Goal: Information Seeking & Learning: Find specific fact

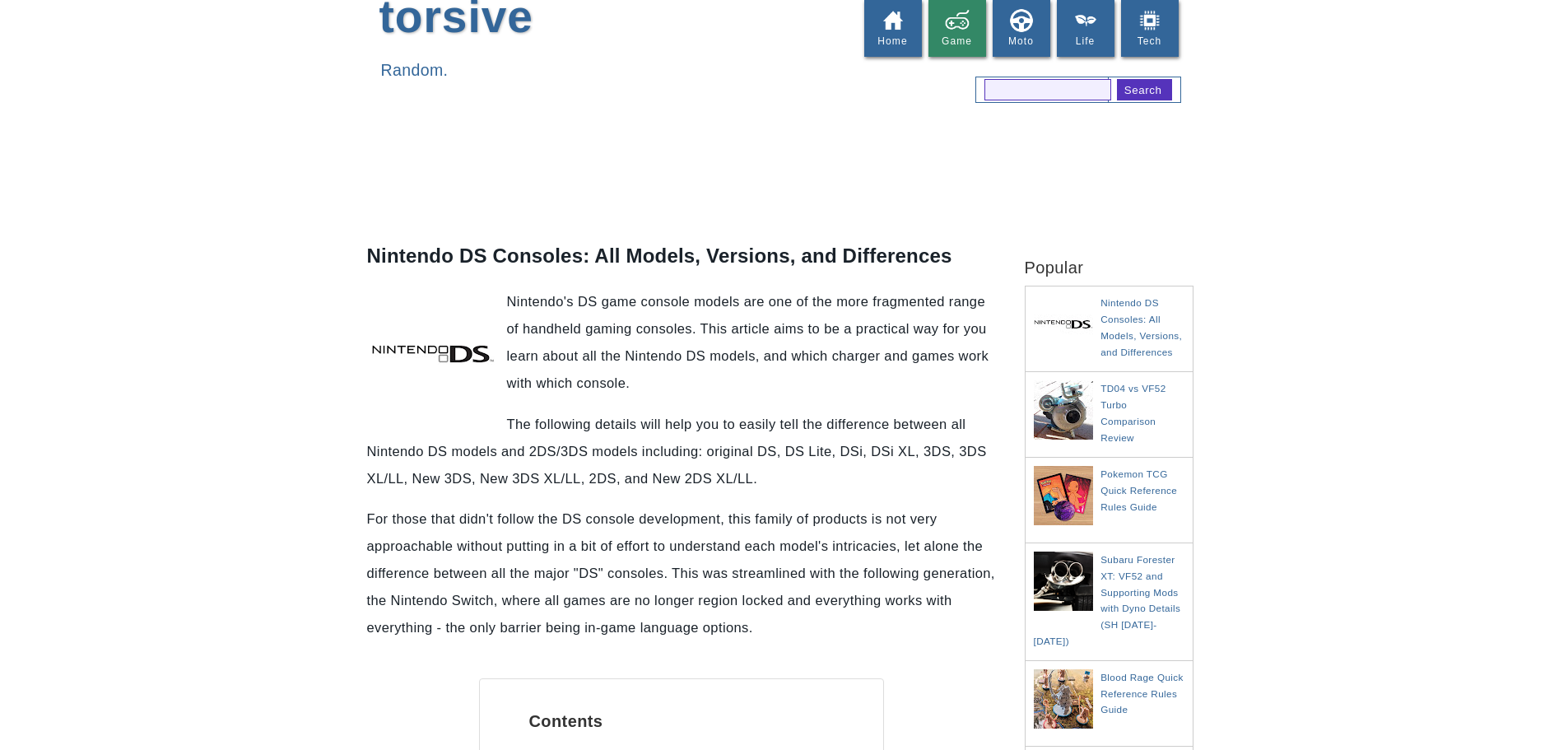
scroll to position [165, 0]
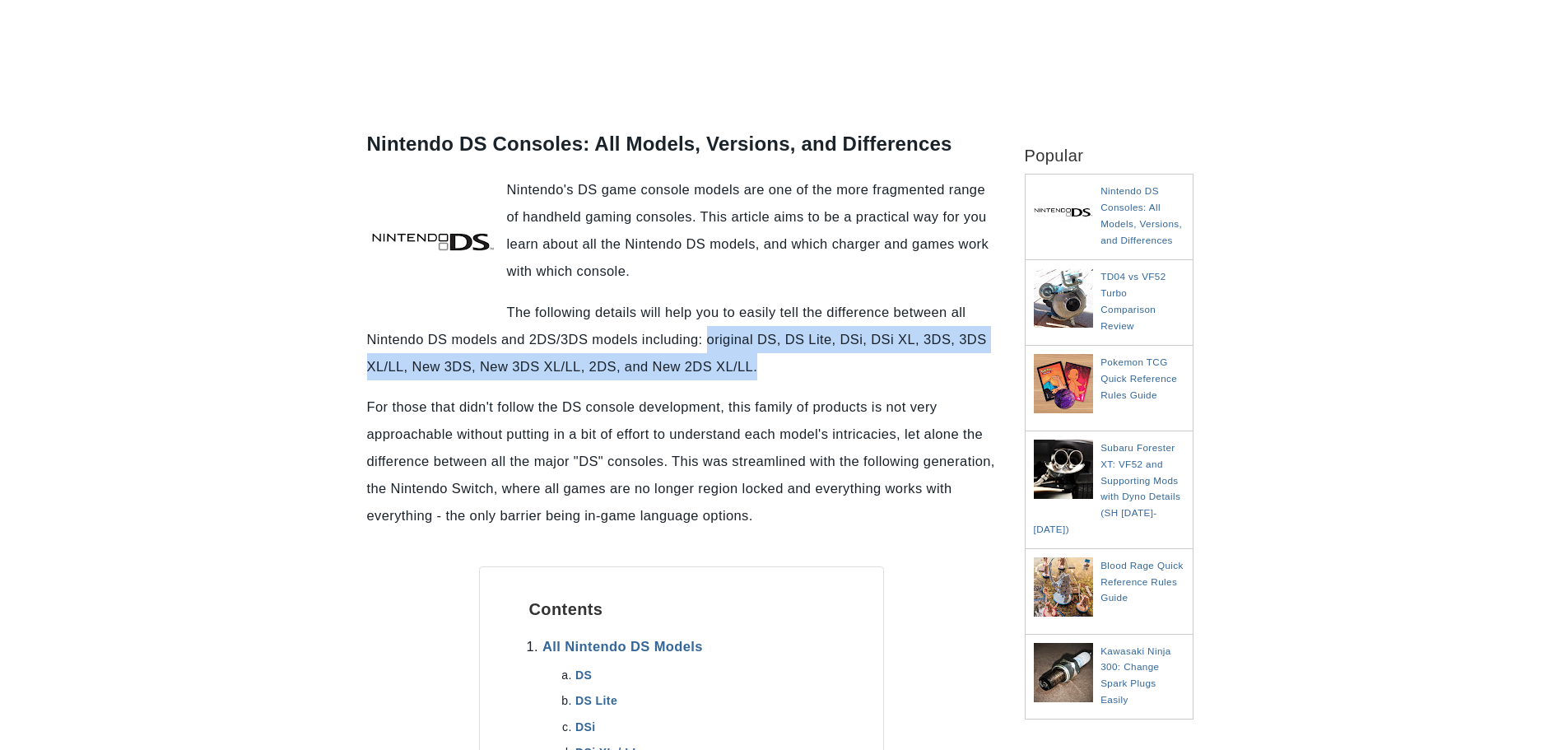
drag, startPoint x: 732, startPoint y: 265, endPoint x: 795, endPoint y: 288, distance: 67.1
click at [795, 299] on p "The following details will help you to easily tell the difference between all N…" at bounding box center [682, 340] width 629 height 82
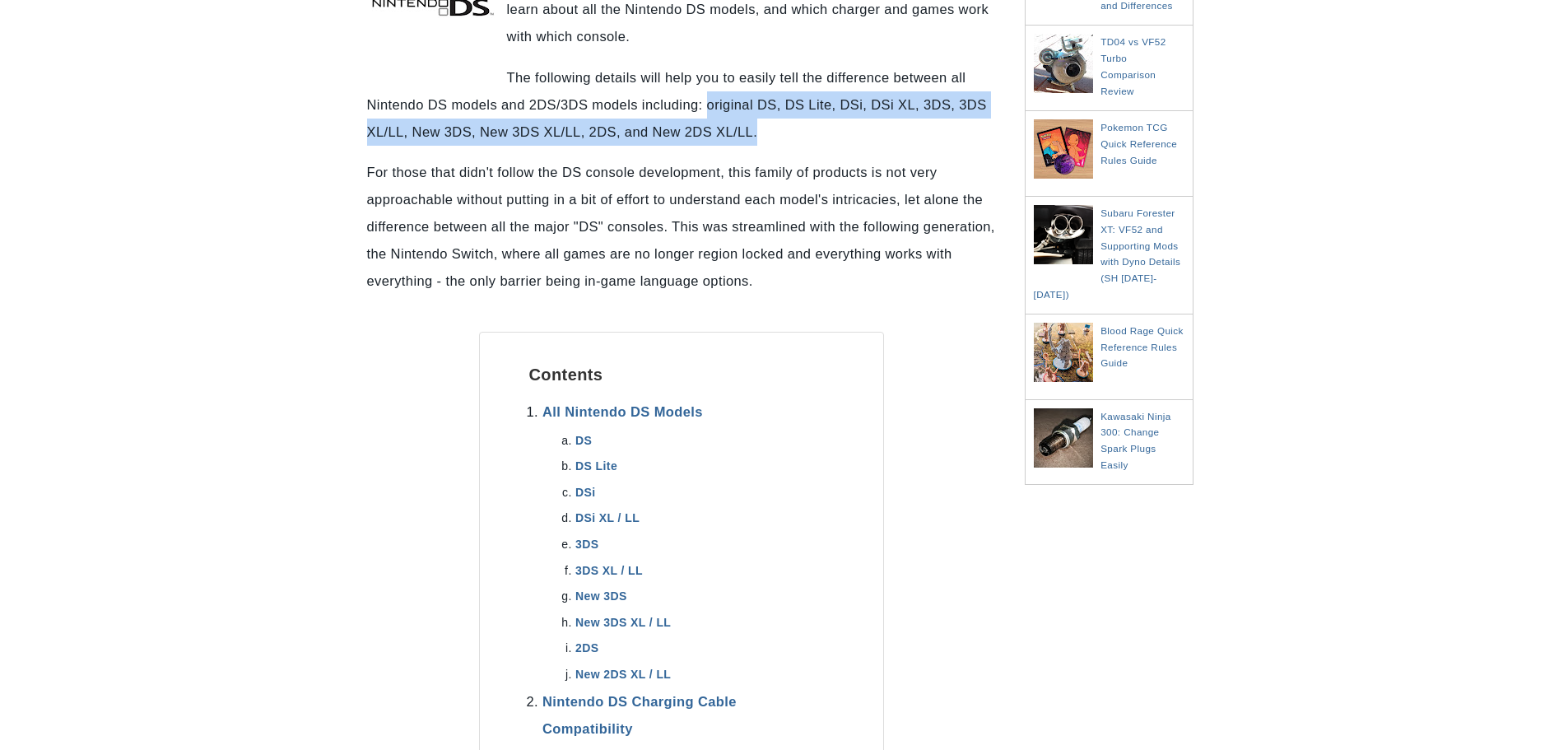
scroll to position [411, 0]
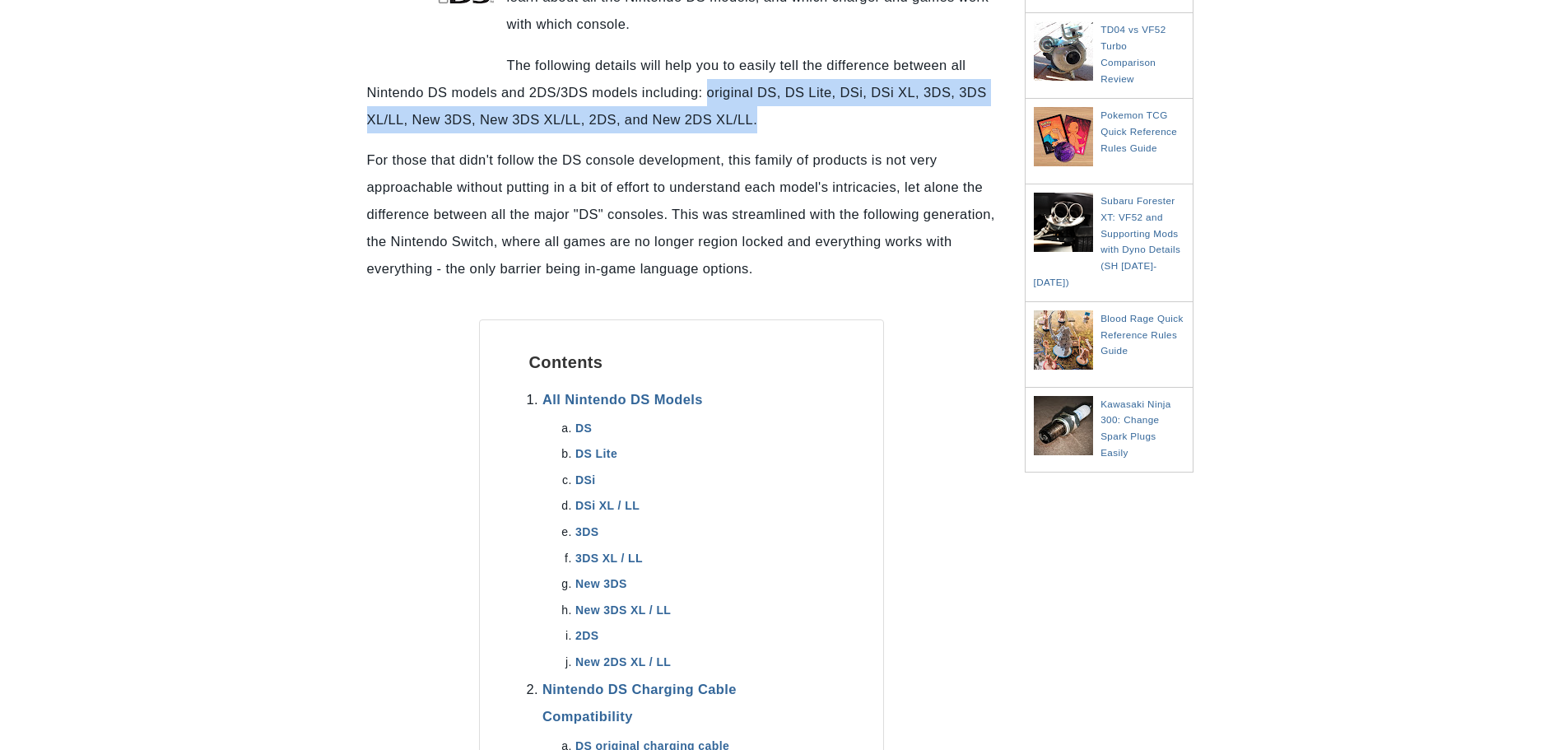
copy p "original DS, DS Lite, DSi, DSi XL, 3DS, 3DS XL/LL, New 3DS, New 3DS XL/LL, 2DS,…"
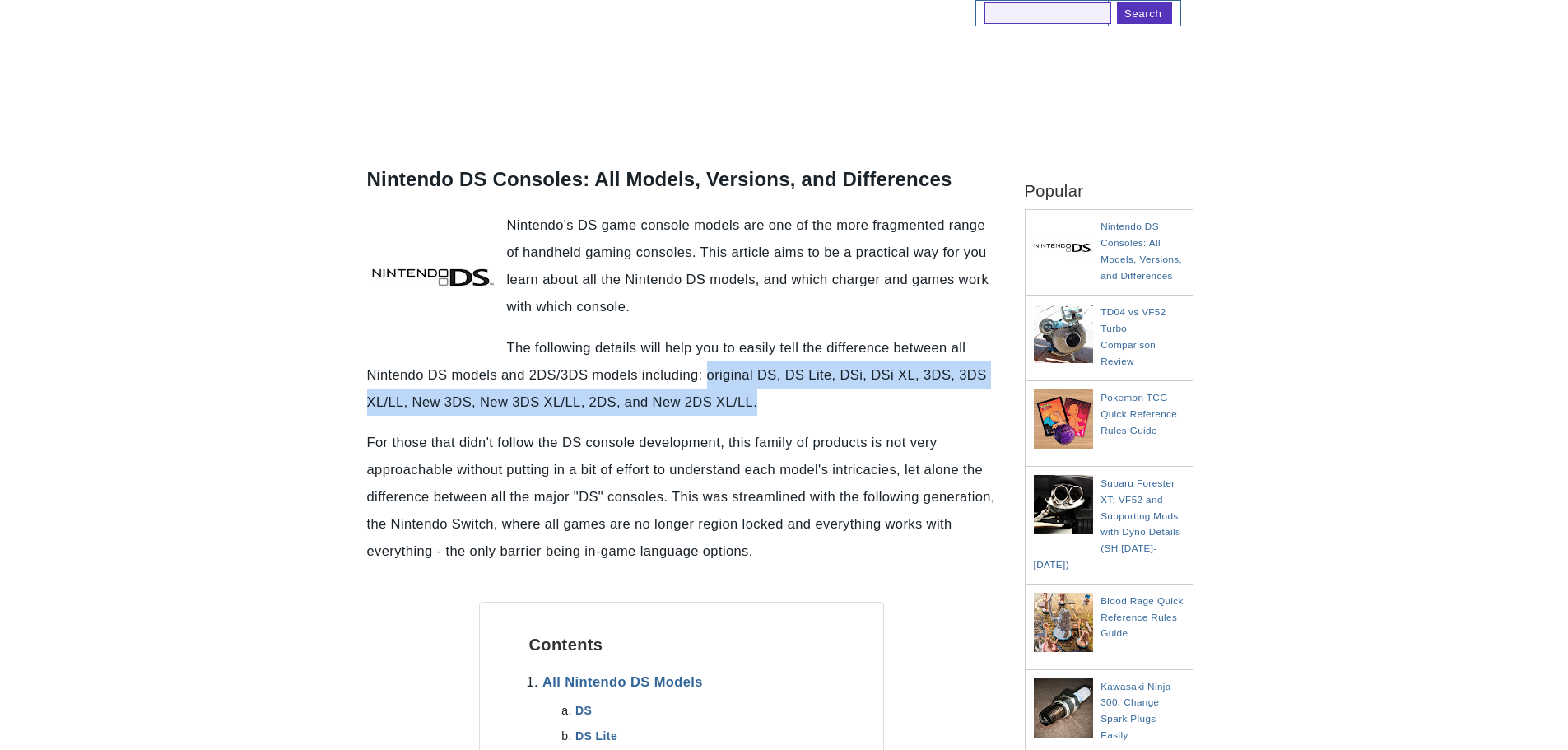
scroll to position [0, 0]
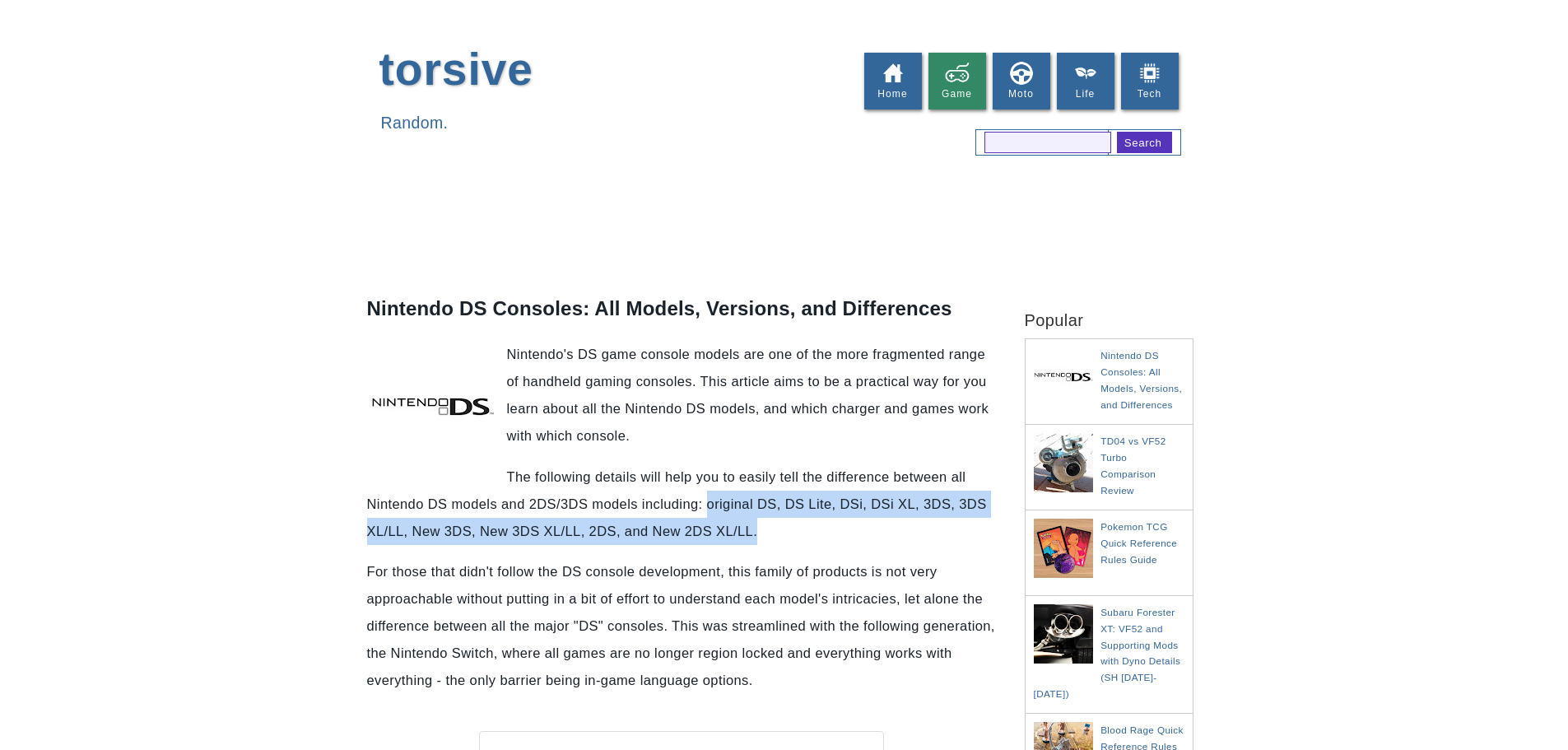
copy p "original DS, DS Lite, DSi, DSi XL, 3DS, 3DS XL/LL, New 3DS, New 3DS XL/LL, 2DS,…"
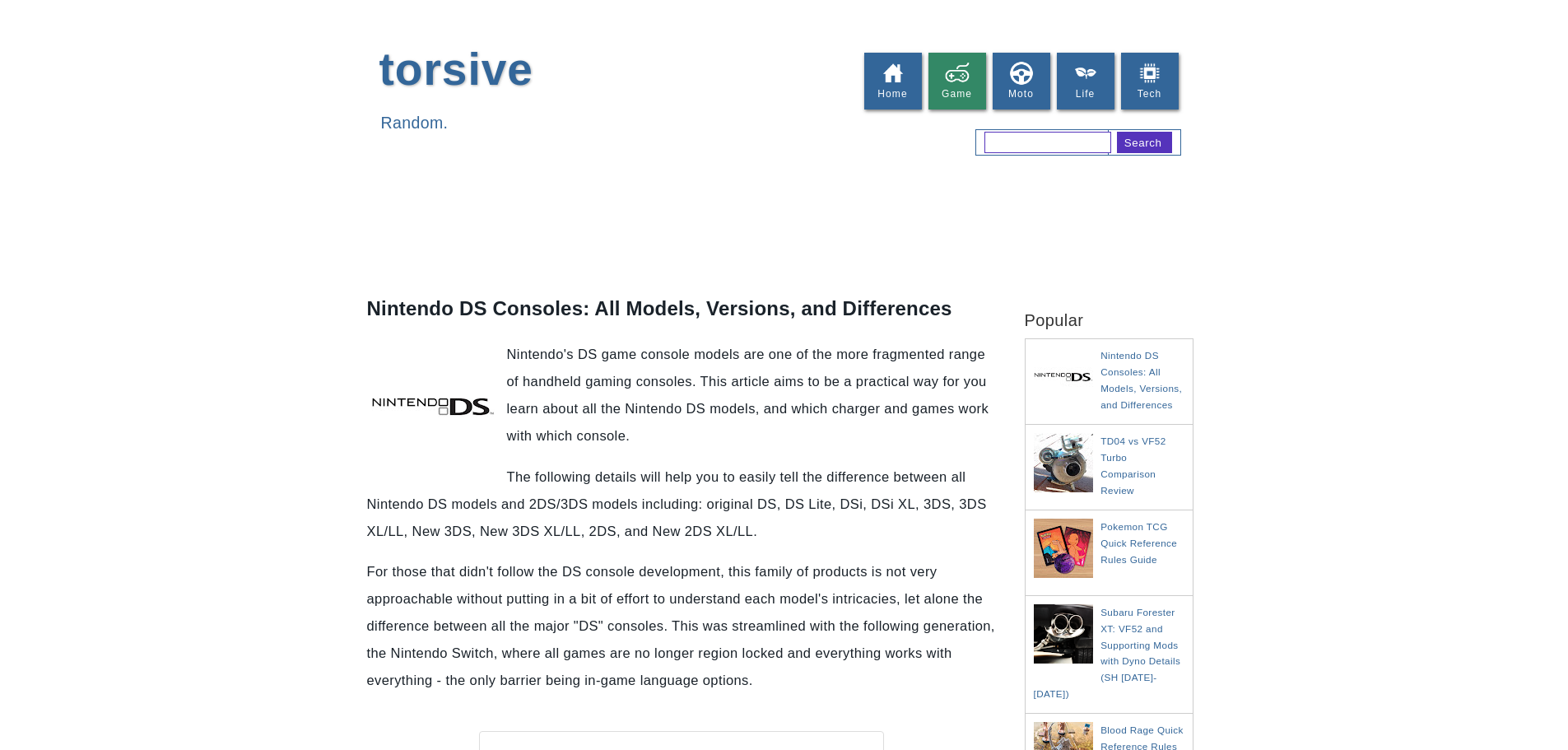
click at [1033, 146] on input "text" at bounding box center [1048, 142] width 127 height 21
type input "psp"
click at [1118, 132] on input "Search" at bounding box center [1145, 142] width 55 height 21
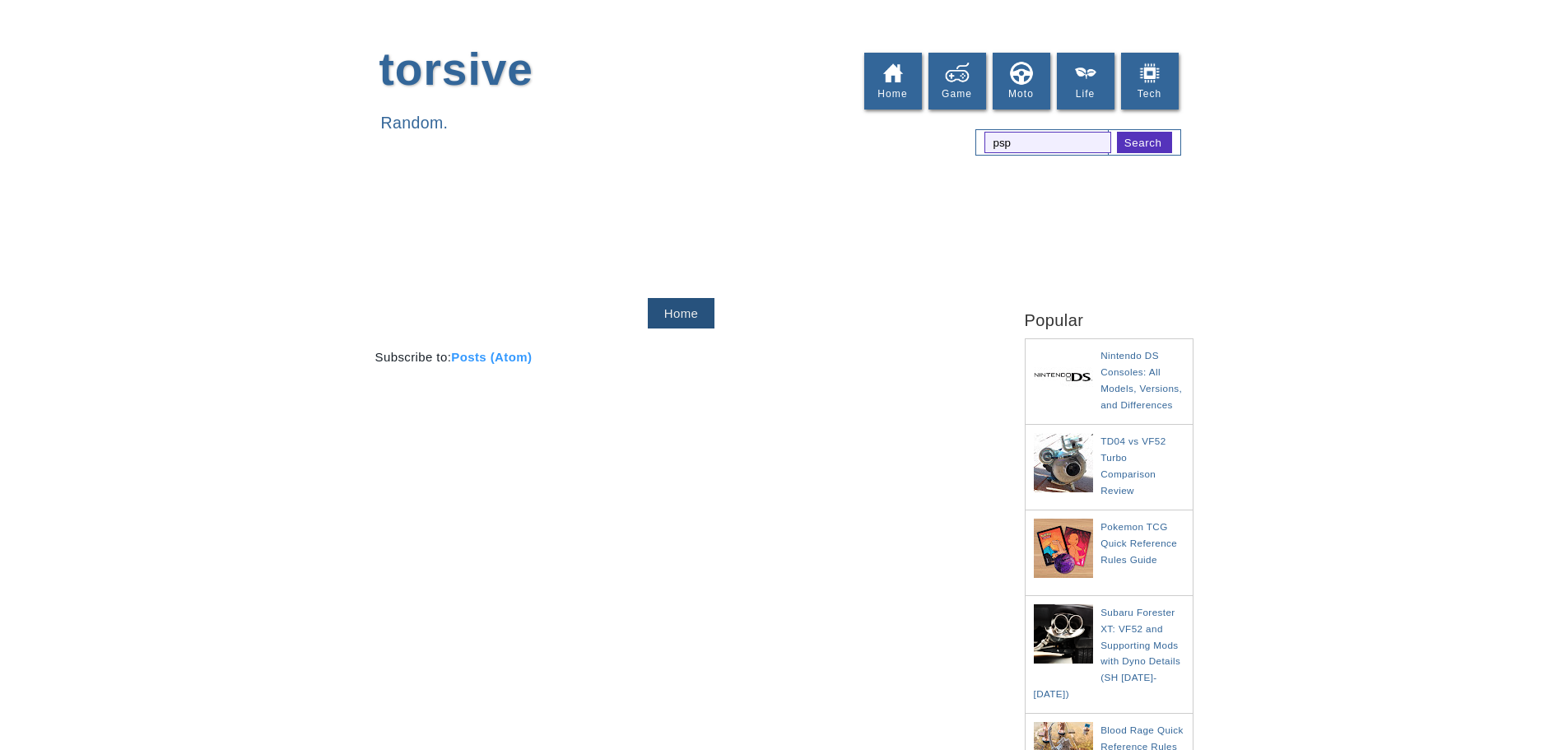
click at [485, 350] on link "Posts (Atom)" at bounding box center [491, 356] width 81 height 14
click at [706, 298] on link "Home" at bounding box center [681, 313] width 68 height 31
